Goal: Navigation & Orientation: Find specific page/section

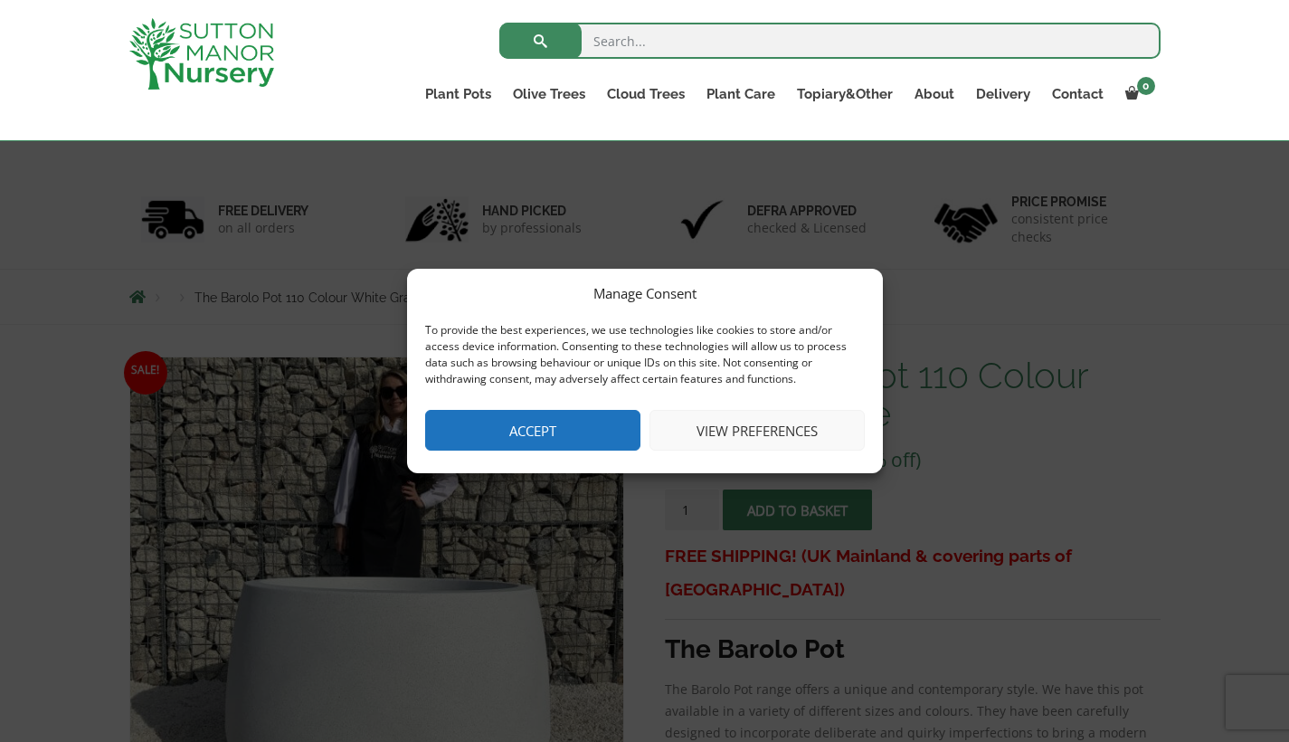
scroll to position [130, 0]
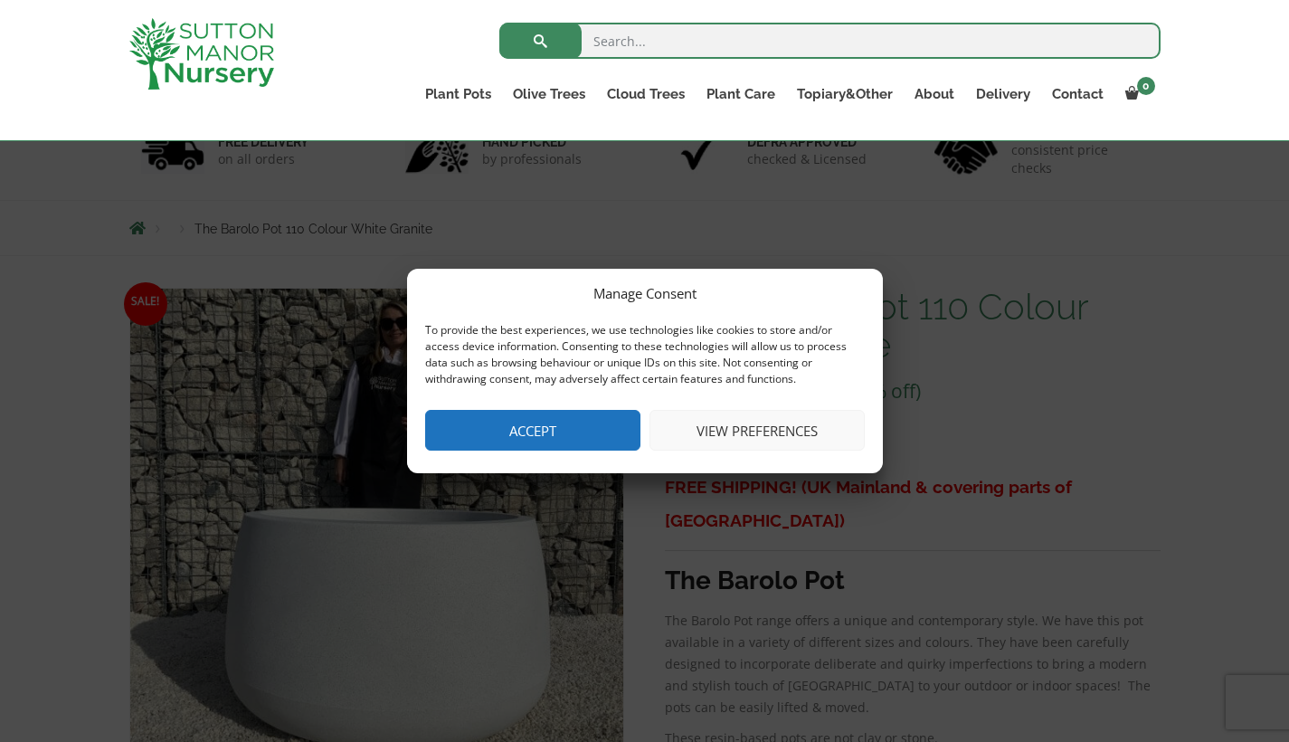
click at [755, 426] on button "View preferences" at bounding box center [757, 430] width 215 height 41
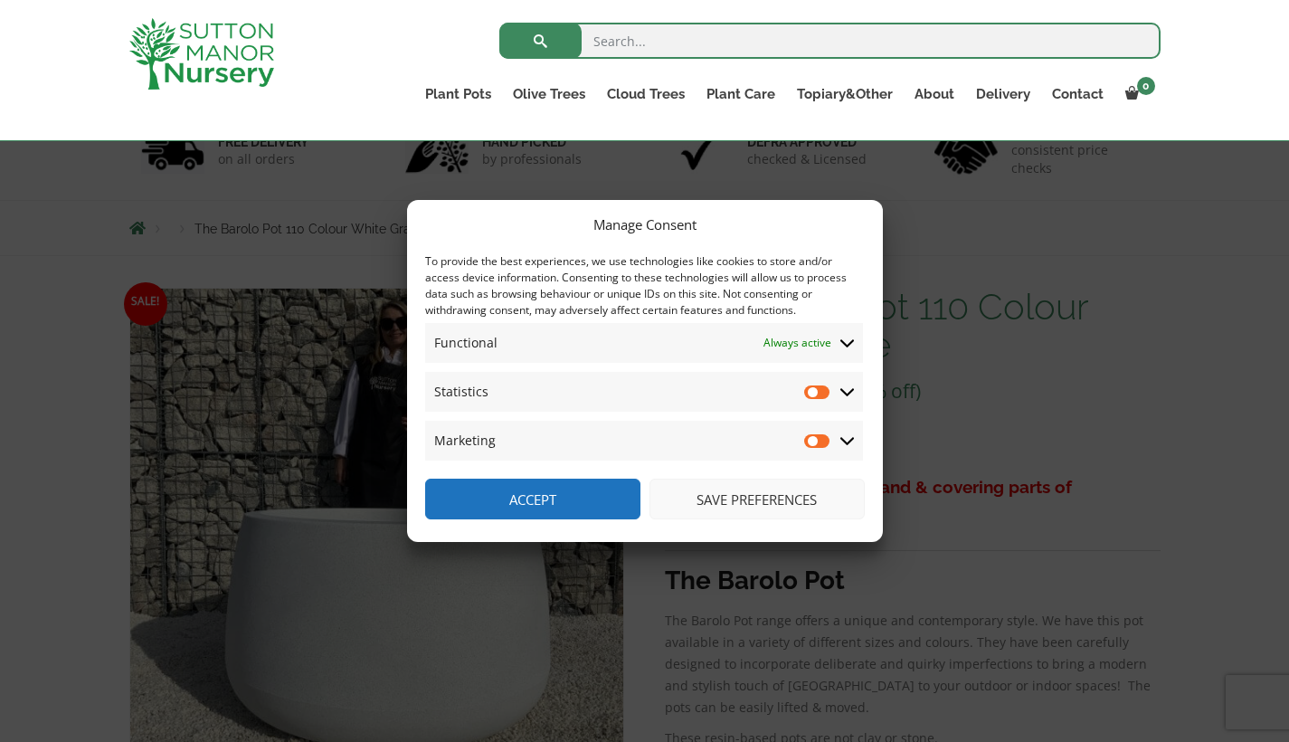
click at [813, 397] on input "Statistics" at bounding box center [817, 392] width 27 height 18
click at [811, 395] on input "Statistics" at bounding box center [817, 392] width 27 height 18
checkbox input "false"
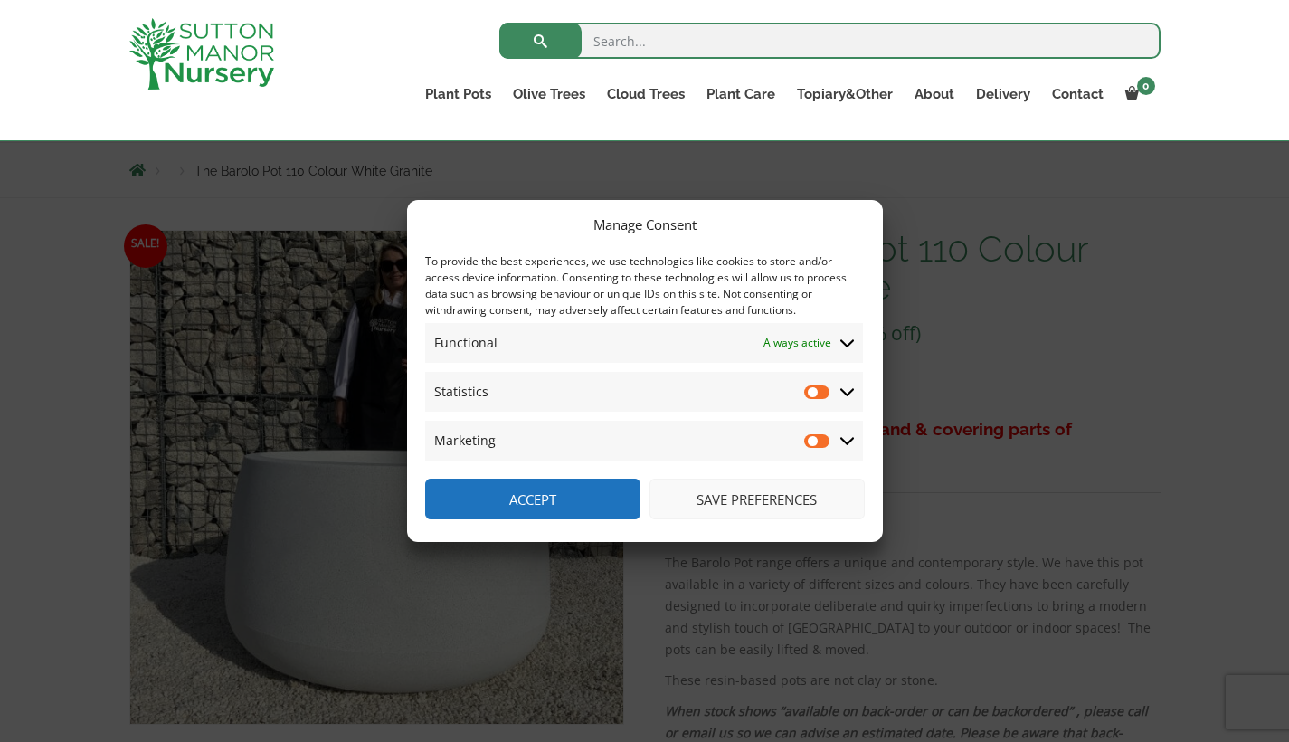
scroll to position [242, 0]
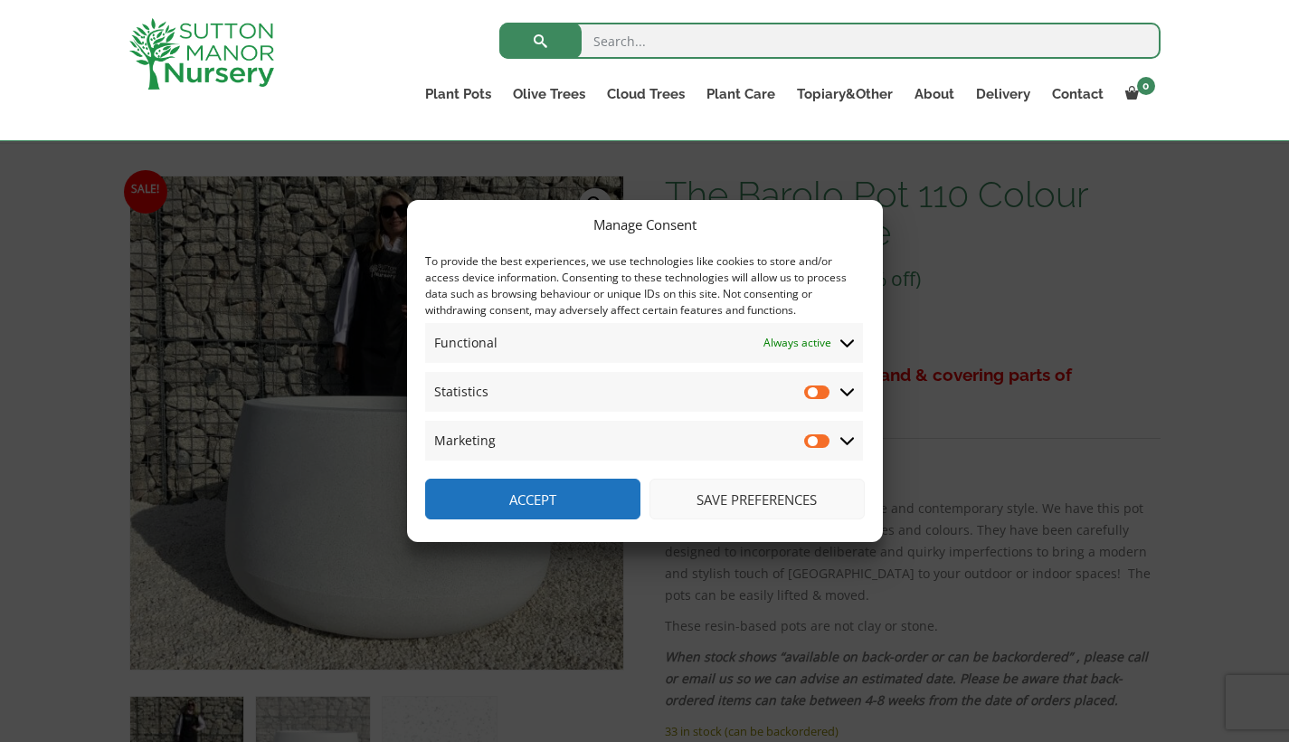
click at [770, 497] on button "Save preferences" at bounding box center [757, 499] width 215 height 41
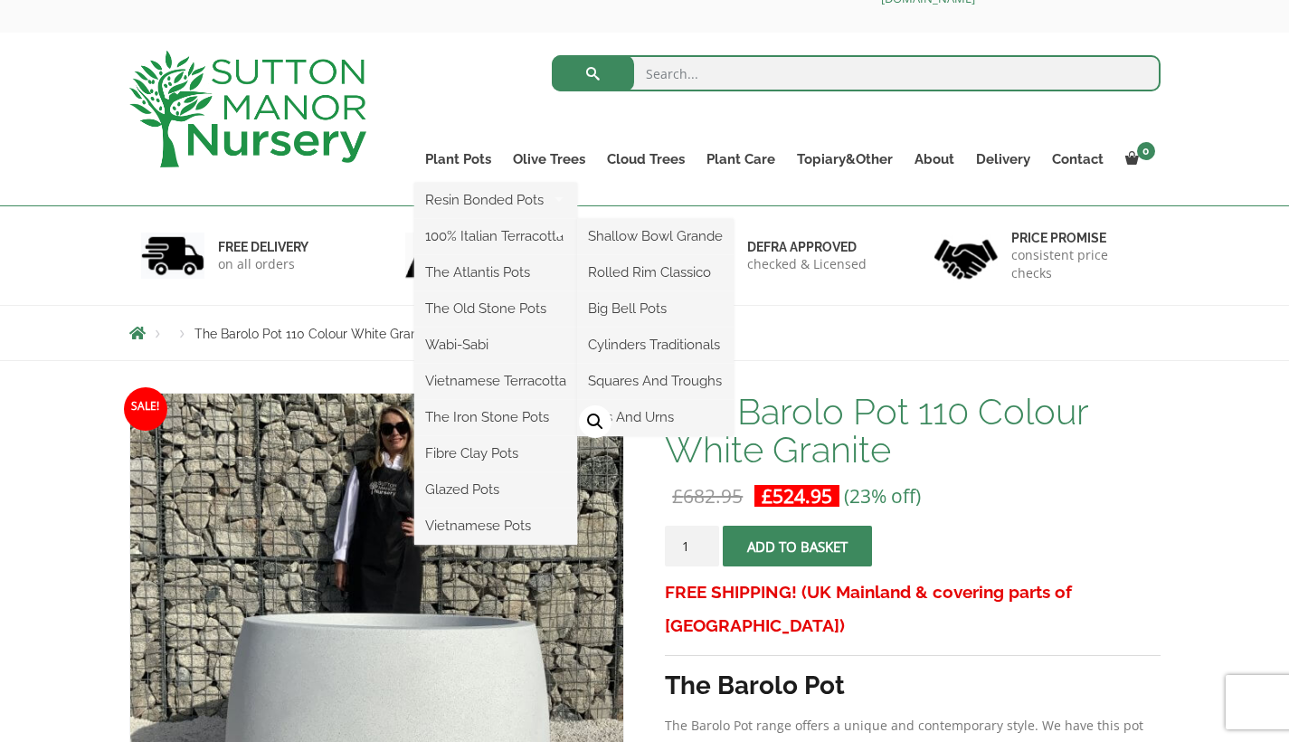
scroll to position [63, 0]
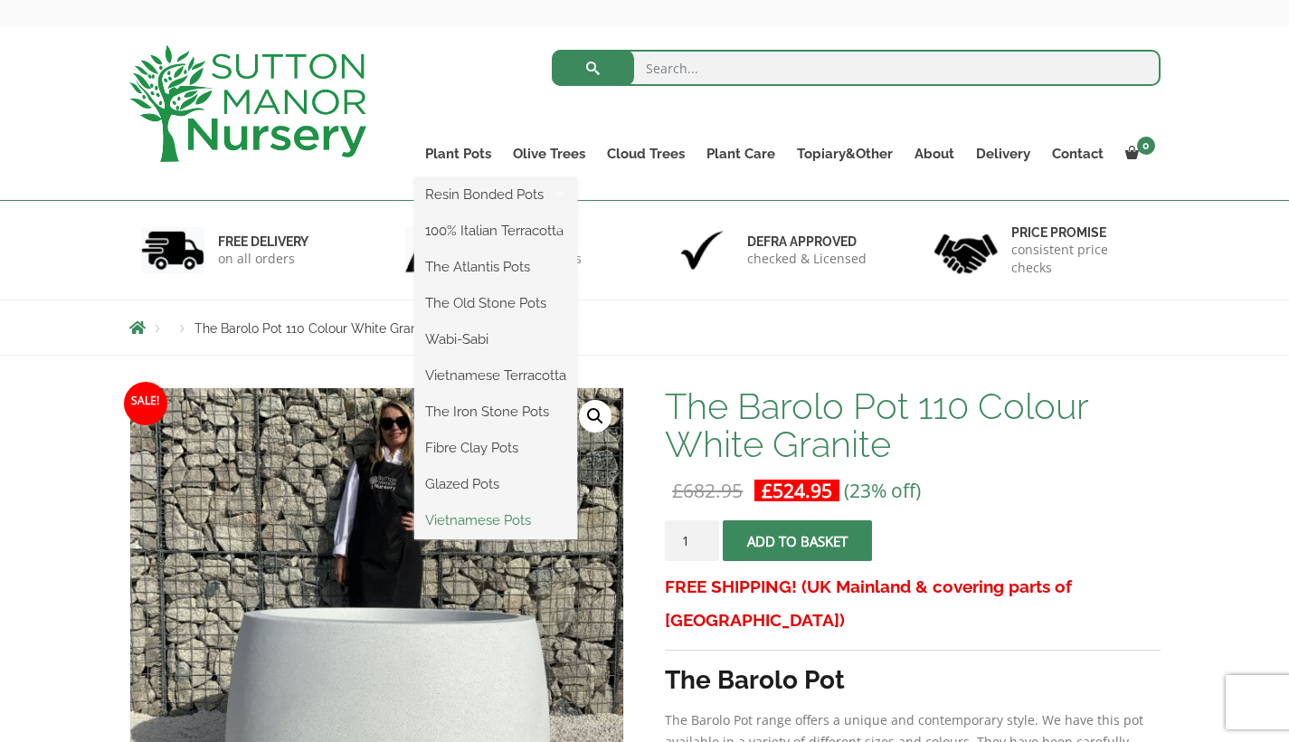
click at [490, 520] on link "Vietnamese Pots" at bounding box center [495, 520] width 163 height 27
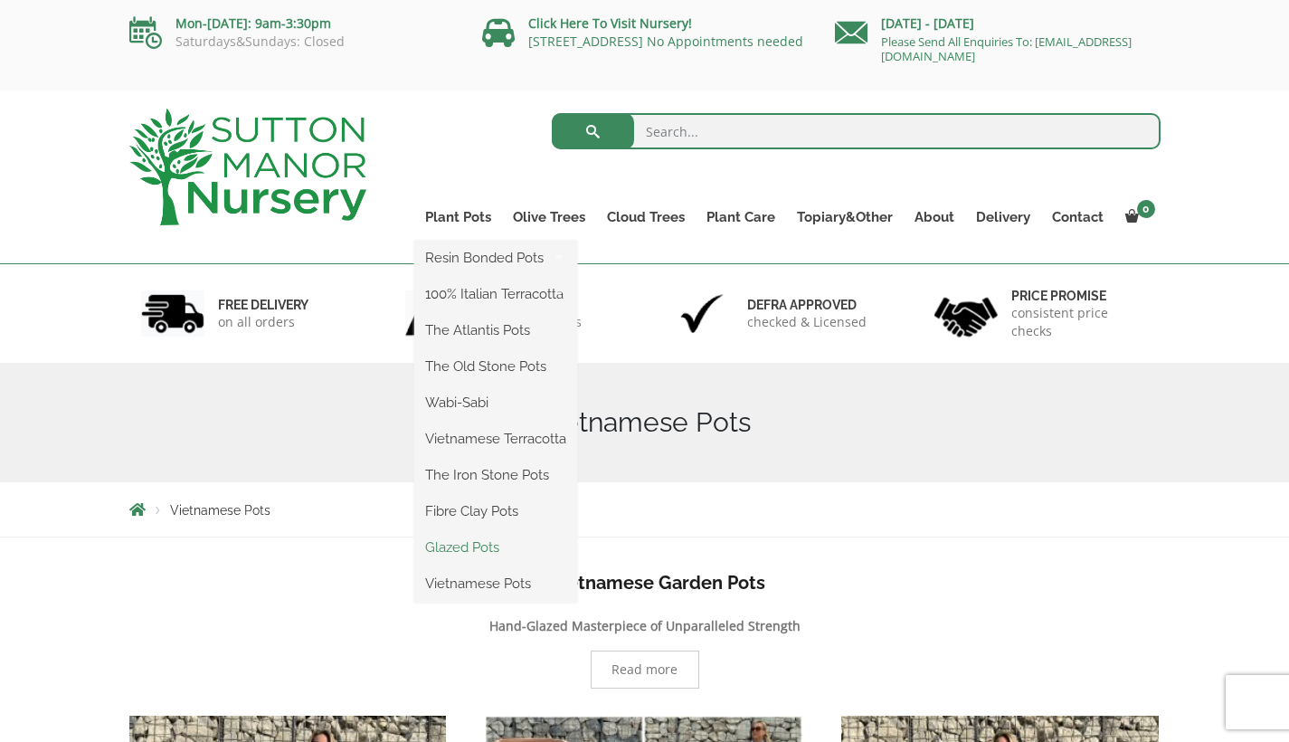
click at [486, 551] on link "Glazed Pots" at bounding box center [495, 547] width 163 height 27
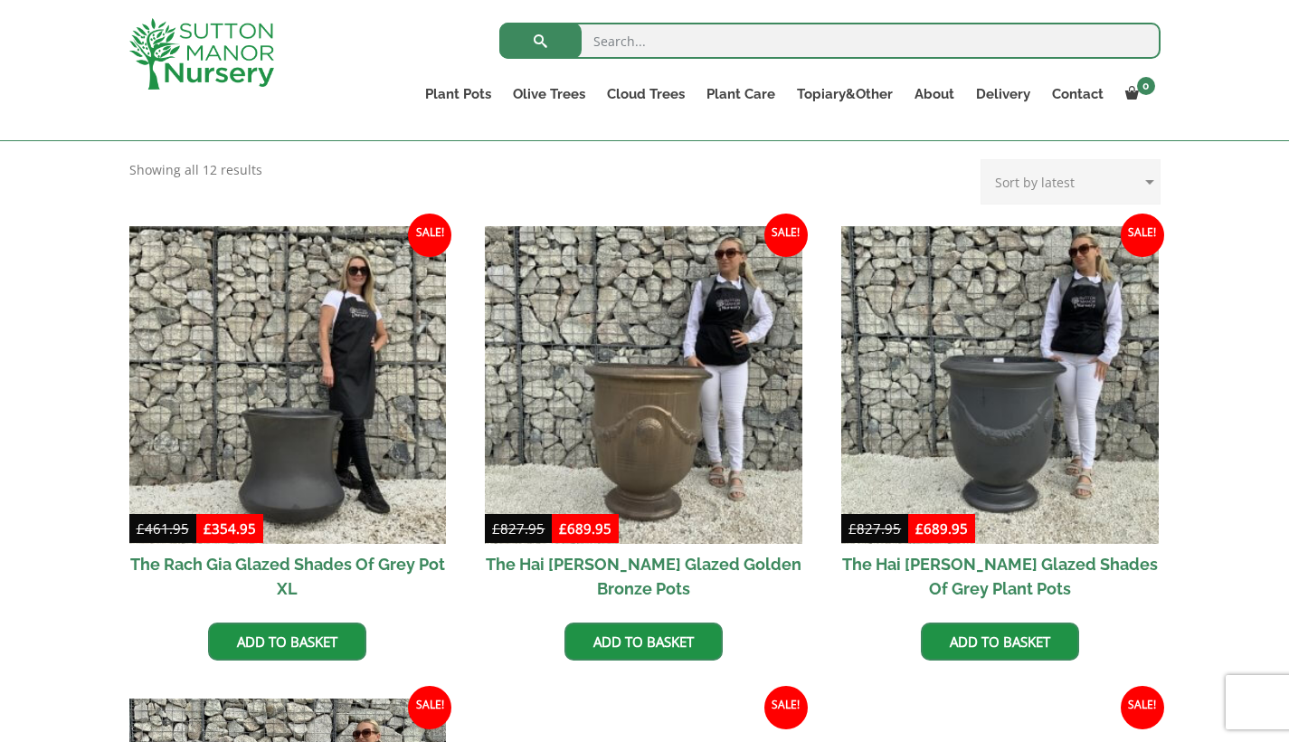
scroll to position [323, 0]
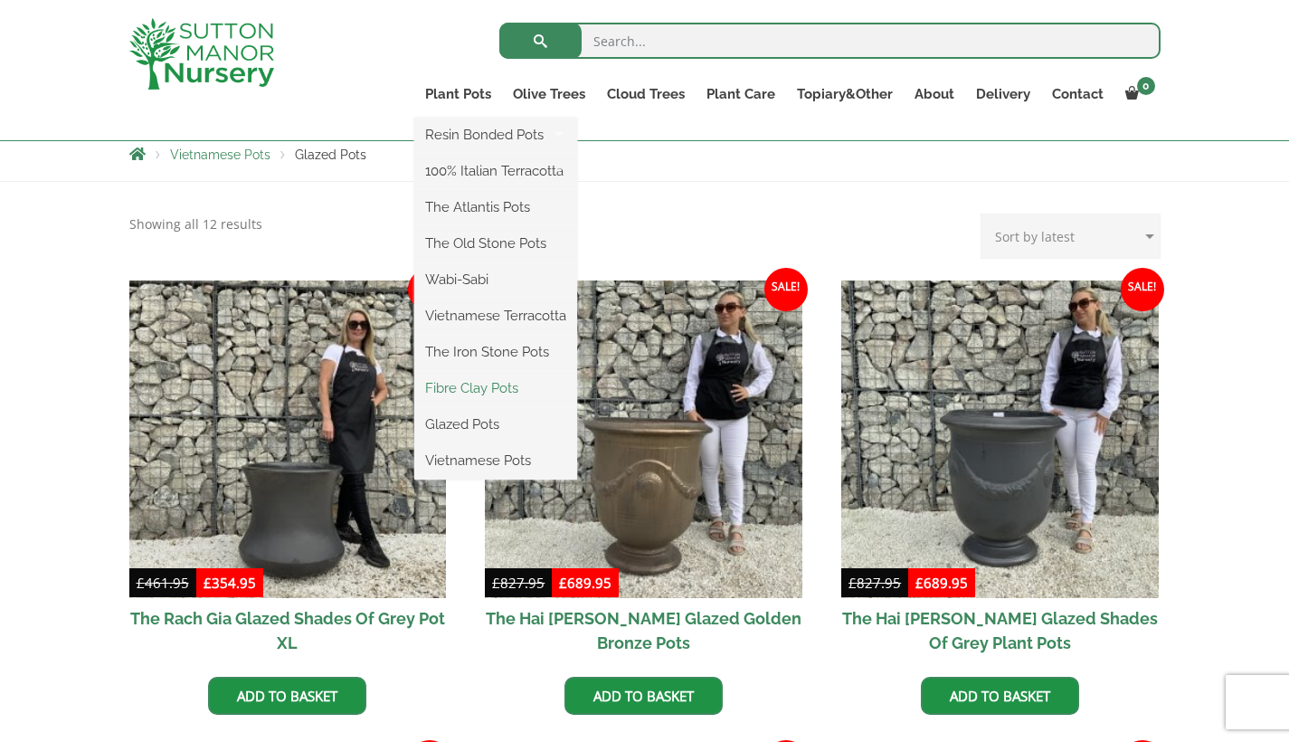
click at [490, 386] on link "Fibre Clay Pots" at bounding box center [495, 388] width 163 height 27
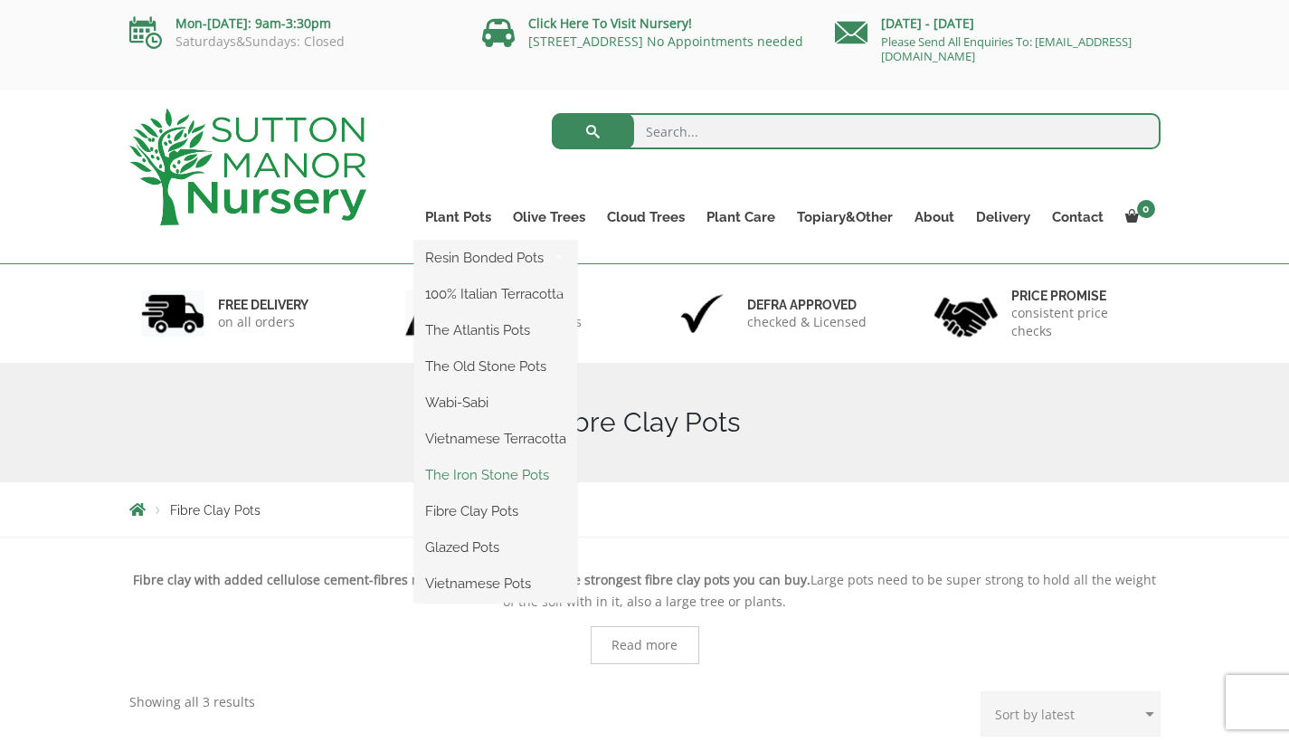
click at [450, 477] on link "The Iron Stone Pots" at bounding box center [495, 474] width 163 height 27
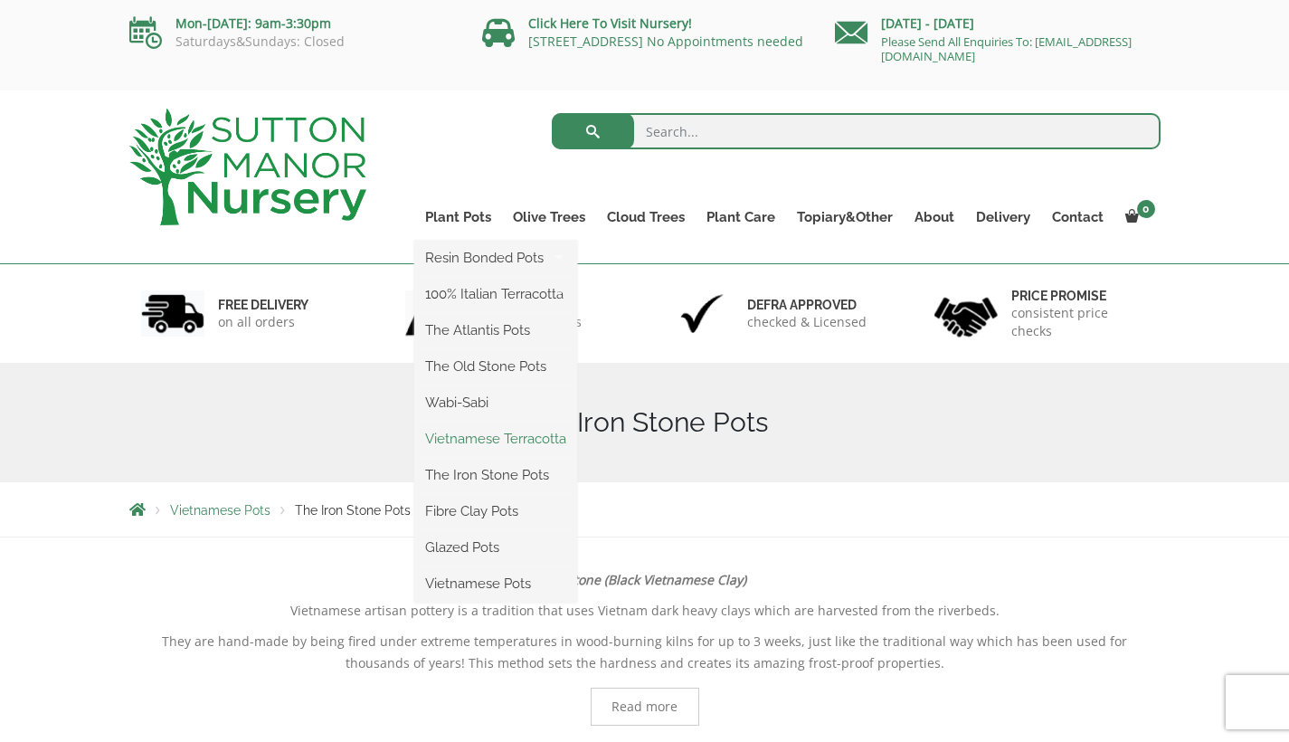
click at [480, 436] on link "Vietnamese Terracotta" at bounding box center [495, 438] width 163 height 27
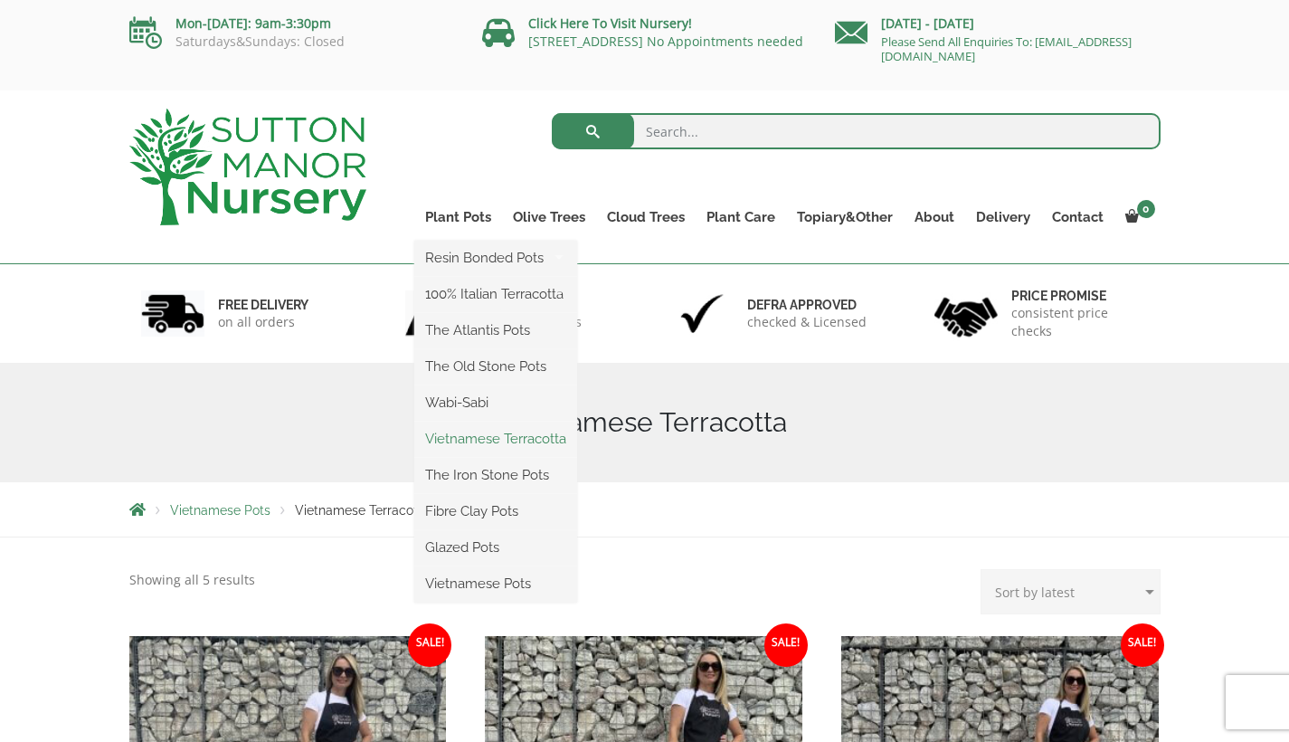
click at [478, 437] on link "Vietnamese Terracotta" at bounding box center [495, 438] width 163 height 27
click at [475, 402] on link "Wabi-Sabi" at bounding box center [495, 402] width 163 height 27
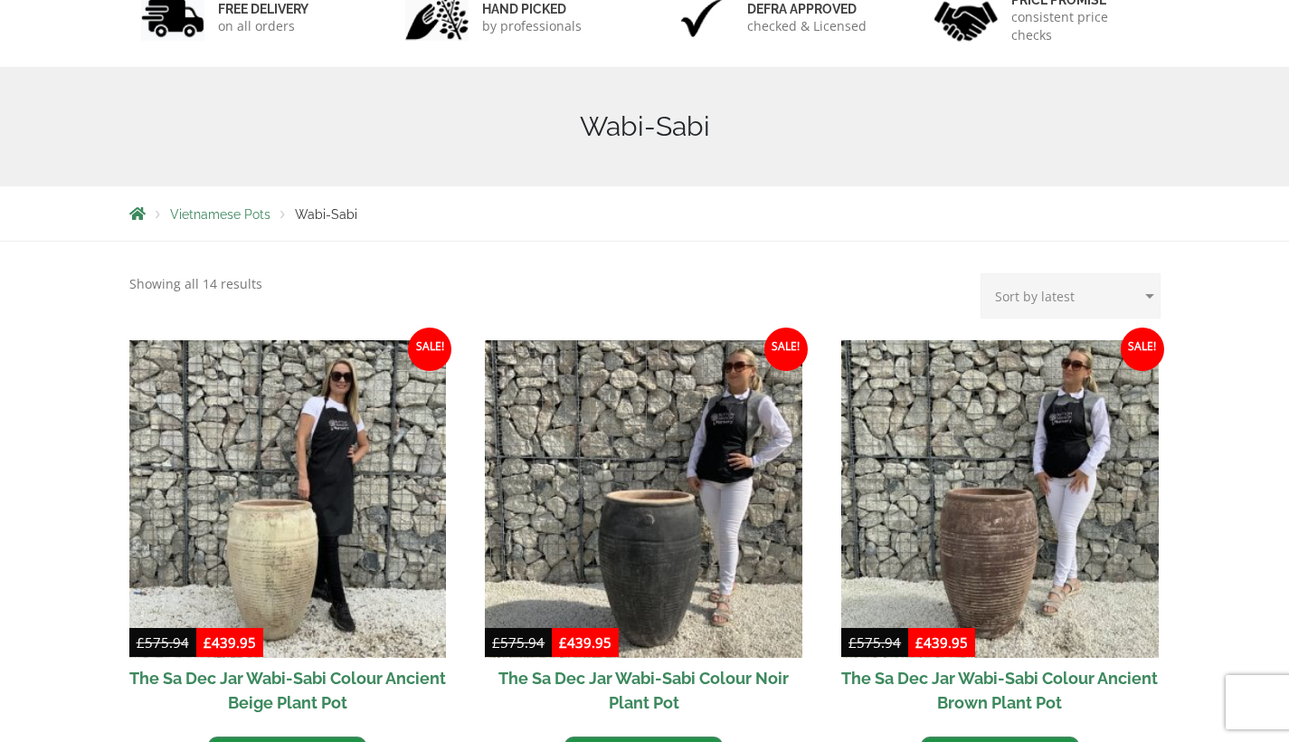
scroll to position [34, 0]
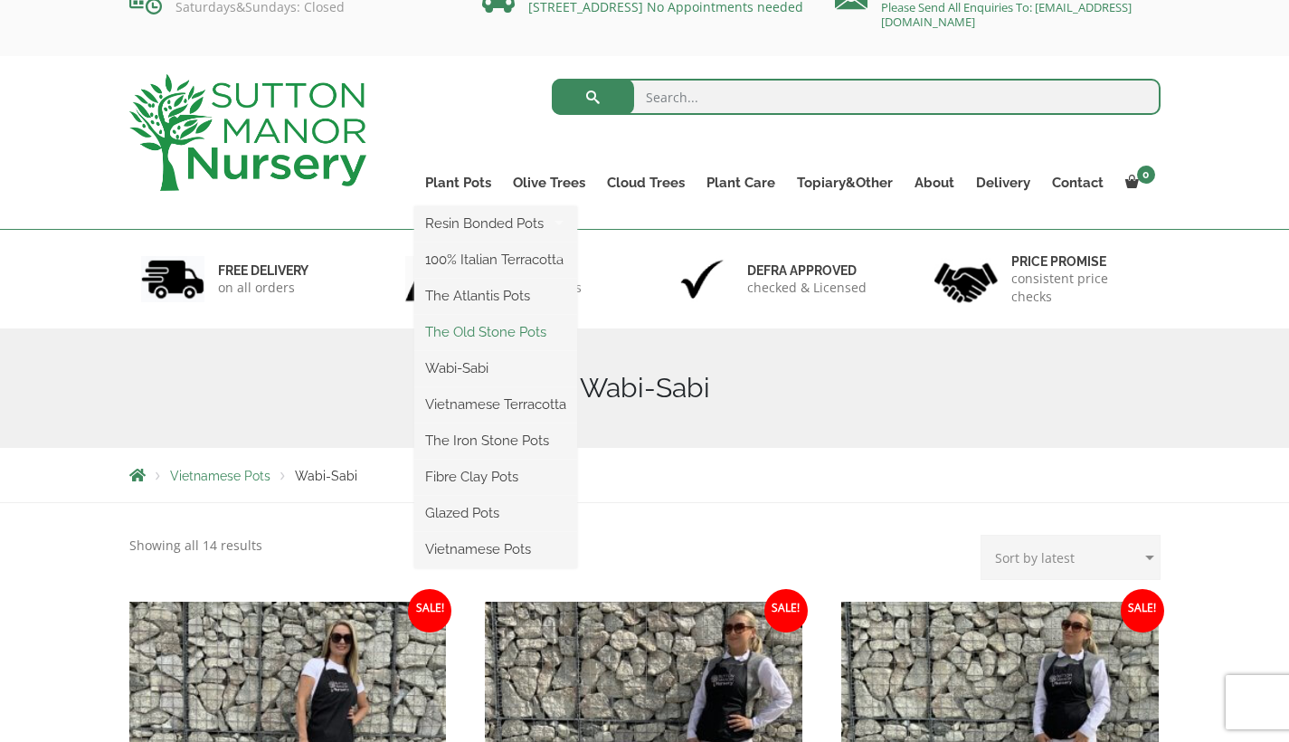
click at [463, 330] on link "The Old Stone Pots" at bounding box center [495, 331] width 163 height 27
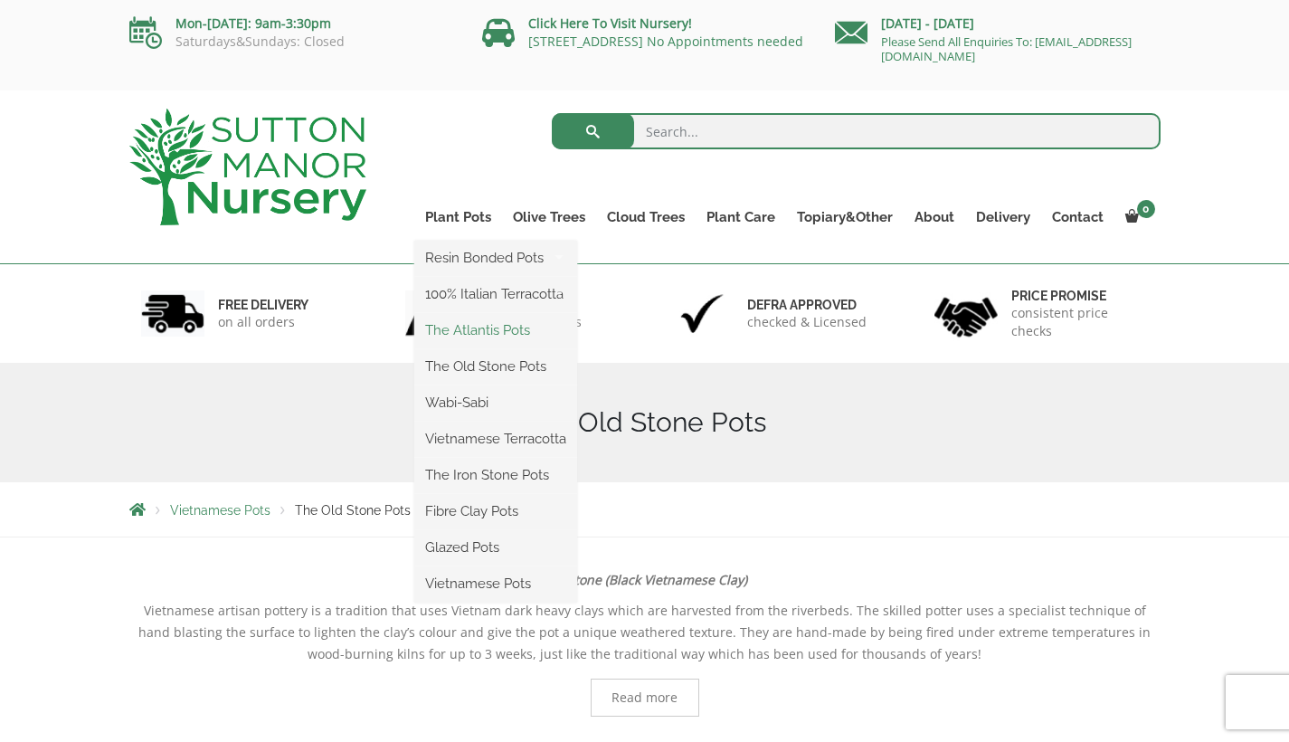
click at [471, 330] on link "The Atlantis Pots" at bounding box center [495, 330] width 163 height 27
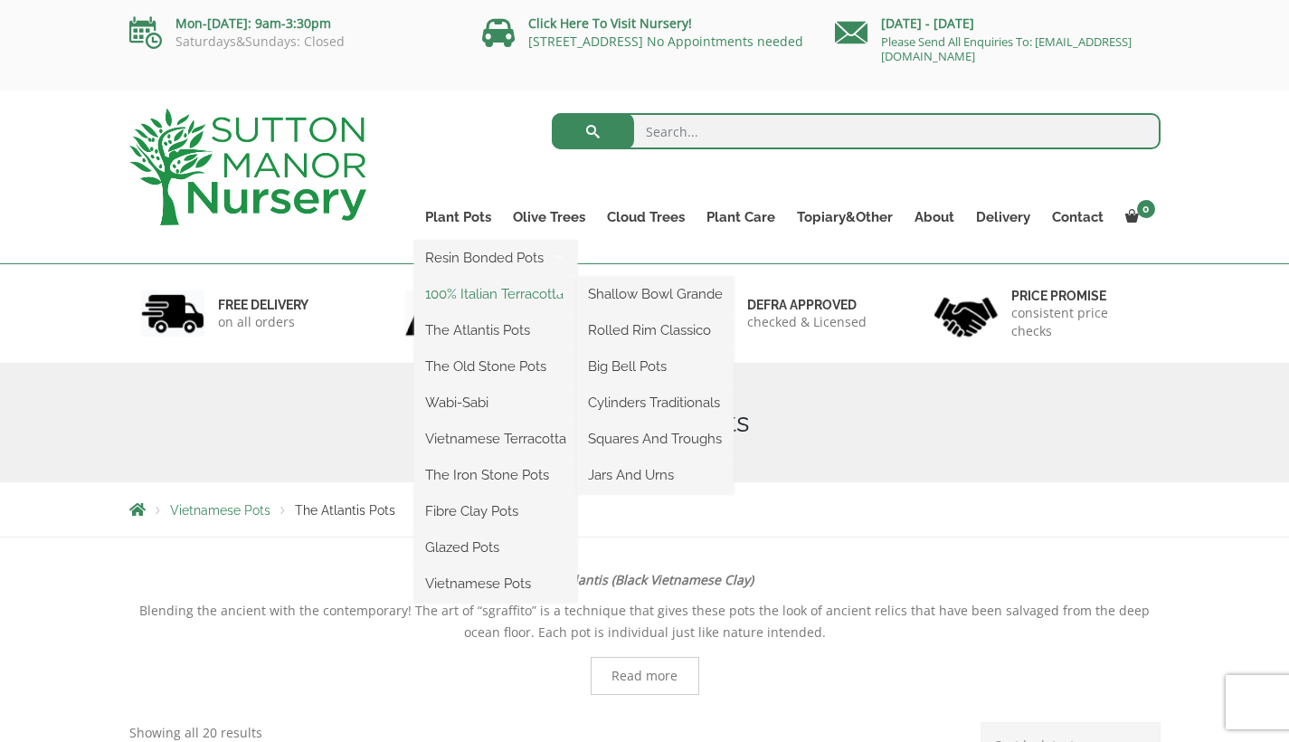
click at [466, 293] on link "100% Italian Terracotta" at bounding box center [495, 293] width 163 height 27
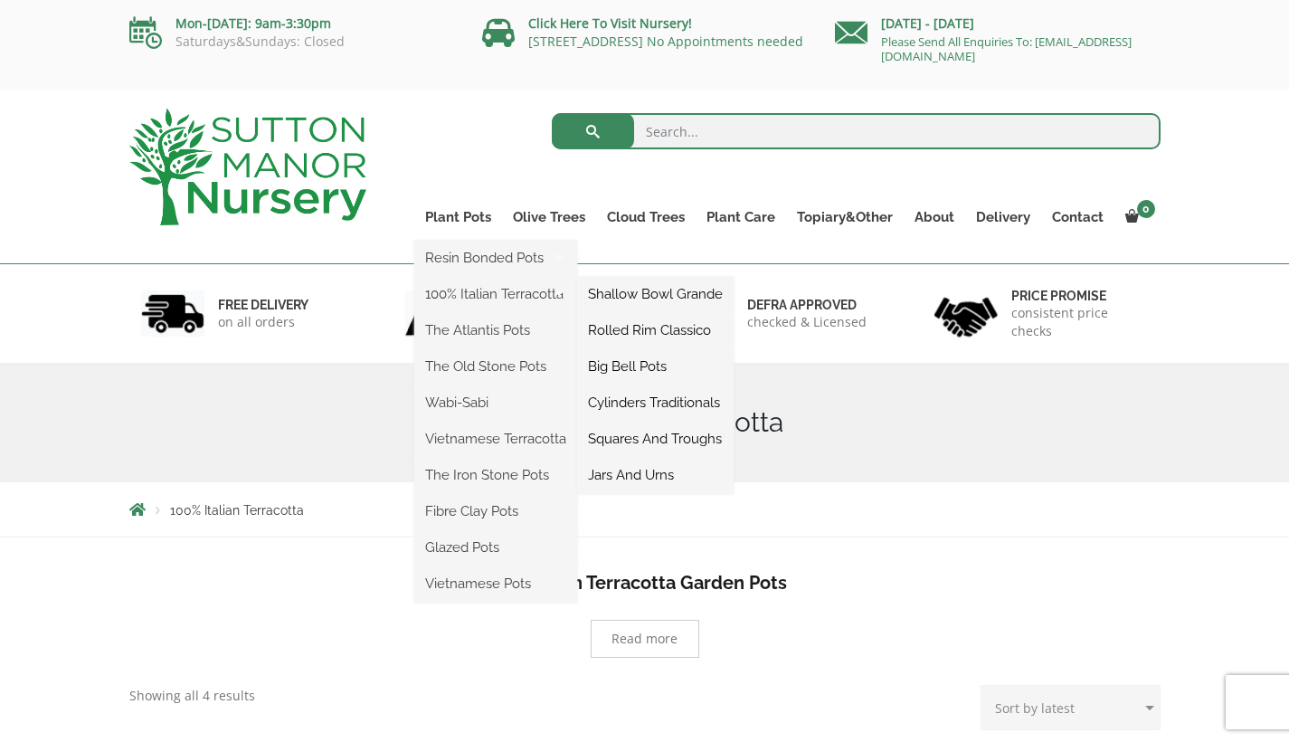
click at [634, 471] on link "Jars And Urns" at bounding box center [655, 474] width 157 height 27
